Goal: Find specific page/section: Find specific page/section

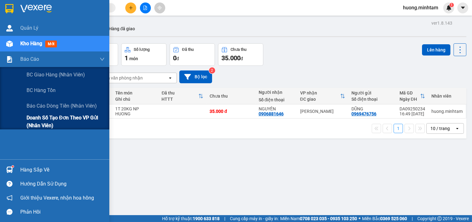
click at [71, 118] on span "Doanh số tạo đơn theo VP gửi (nhân viên)" at bounding box center [66, 122] width 78 height 16
click at [60, 116] on span "Doanh số tạo đơn theo VP gửi (nhân viên)" at bounding box center [66, 122] width 78 height 16
